Goal: Navigation & Orientation: Find specific page/section

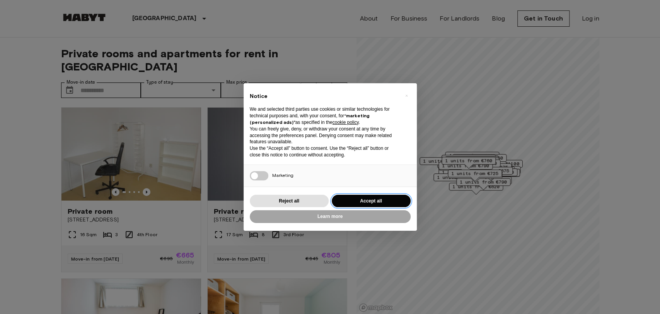
click at [364, 196] on button "Accept all" at bounding box center [371, 201] width 79 height 13
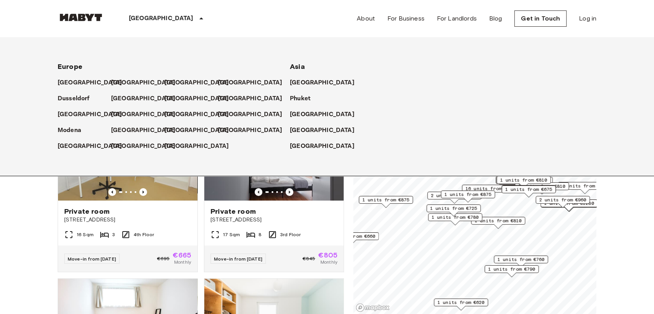
click at [147, 14] on div "[GEOGRAPHIC_DATA]" at bounding box center [167, 18] width 126 height 37
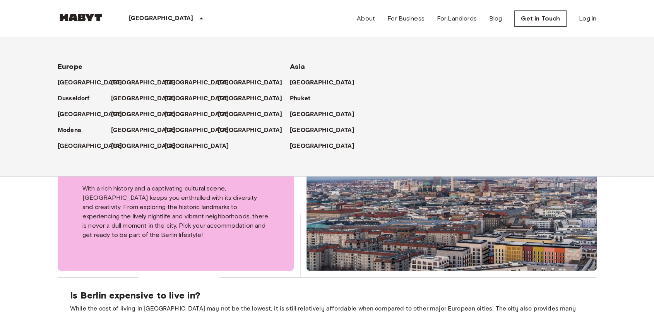
scroll to position [258, 0]
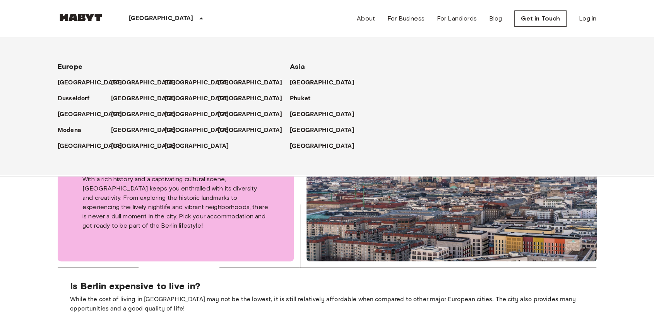
click at [147, 13] on div "[GEOGRAPHIC_DATA]" at bounding box center [167, 18] width 126 height 37
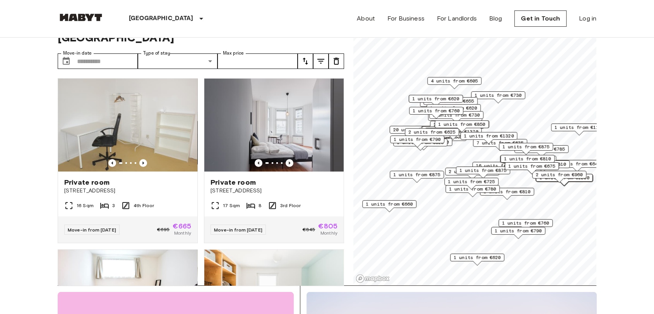
scroll to position [0, 0]
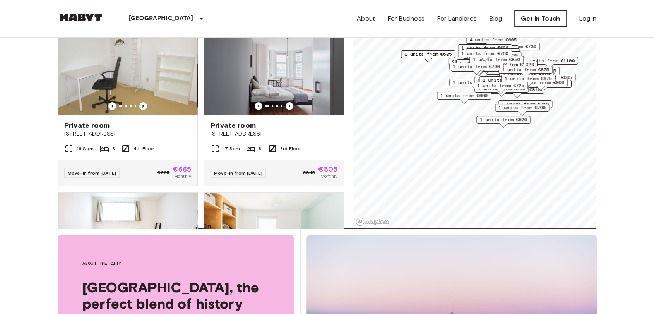
scroll to position [129, 0]
